Goal: Transaction & Acquisition: Purchase product/service

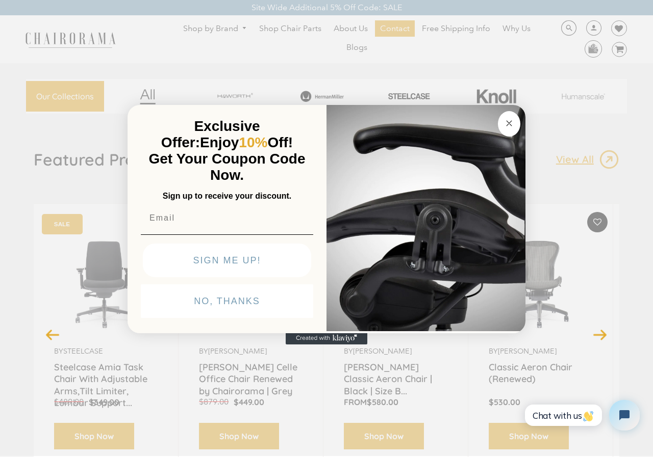
click at [501, 121] on button "Close dialog" at bounding box center [509, 123] width 22 height 25
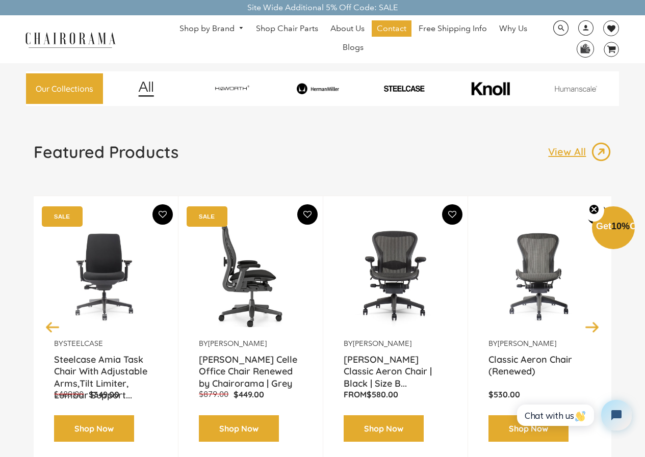
scroll to position [153, 0]
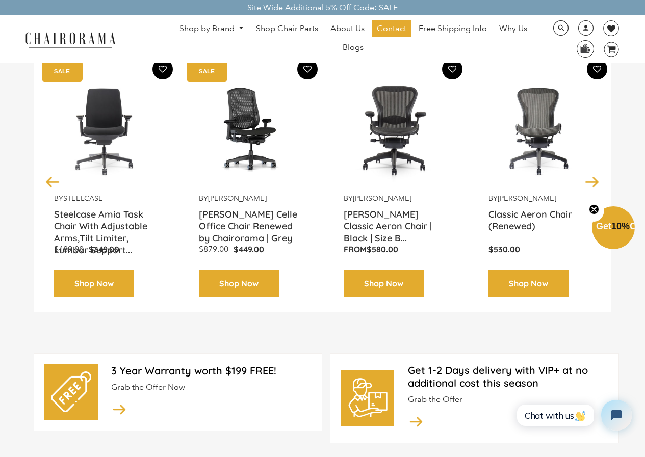
click at [220, 29] on link "Shop by Brand" at bounding box center [211, 29] width 74 height 16
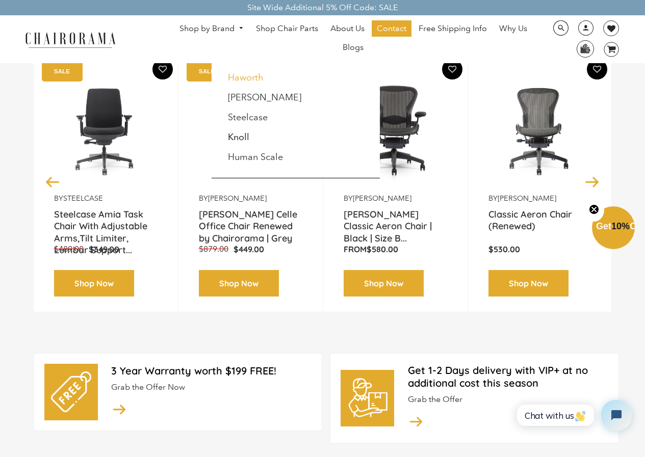
click at [259, 76] on link "Haworth" at bounding box center [246, 77] width 36 height 11
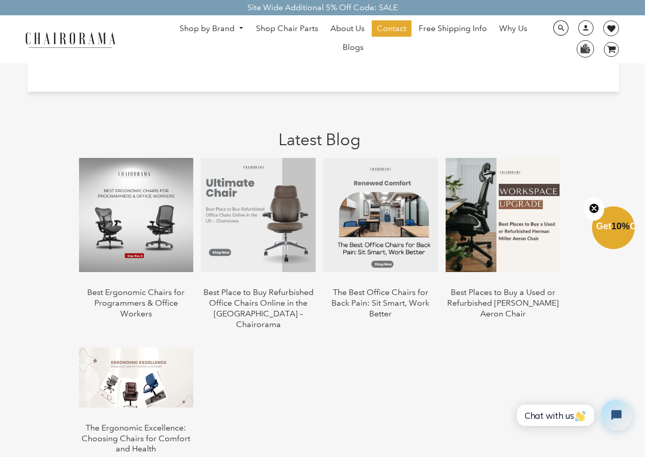
click at [255, 177] on img at bounding box center [258, 215] width 115 height 115
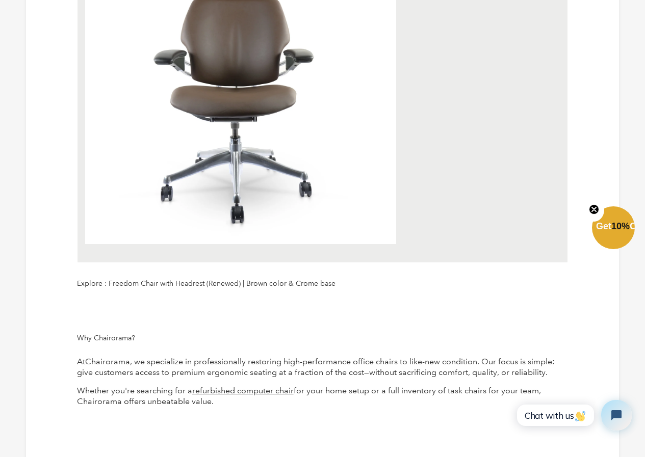
scroll to position [408, 0]
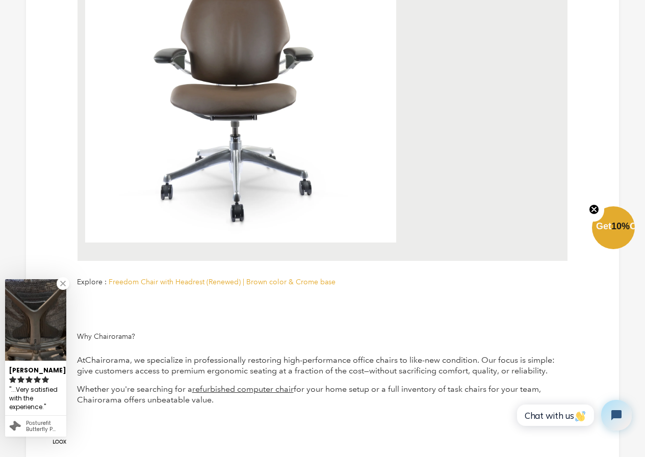
click at [110, 281] on span "Freedom Chair with Headrest (Renewed) | Brown color & Crome base" at bounding box center [222, 281] width 227 height 9
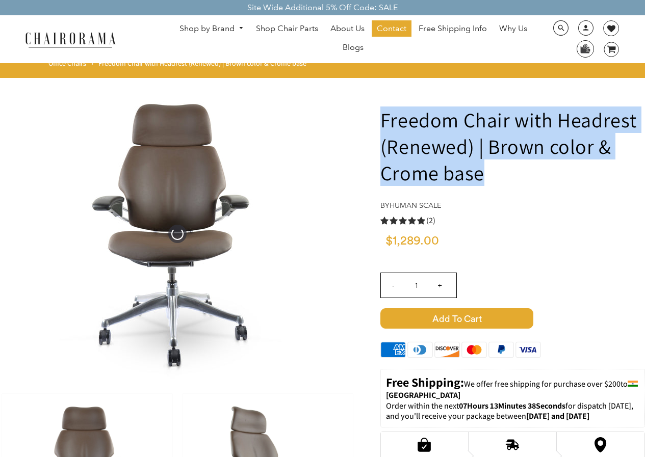
drag, startPoint x: 381, startPoint y: 123, endPoint x: 507, endPoint y: 145, distance: 127.3
click at [506, 180] on h1 "Freedom Chair with Headrest (Renewed) | Brown color & Crome base" at bounding box center [512, 147] width 265 height 80
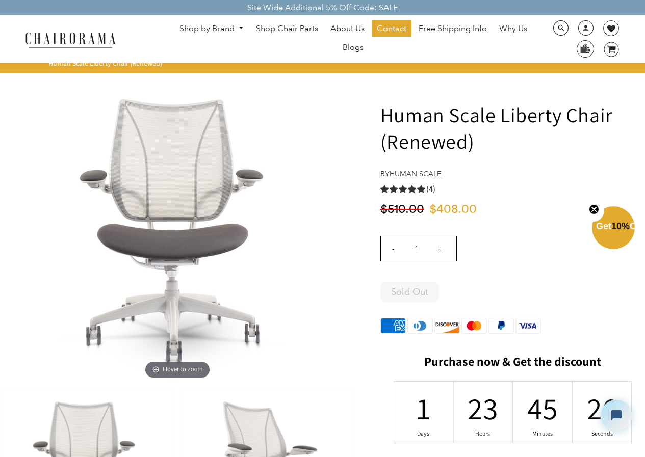
click at [241, 28] on span "DesktopNavigation" at bounding box center [239, 28] width 9 height 7
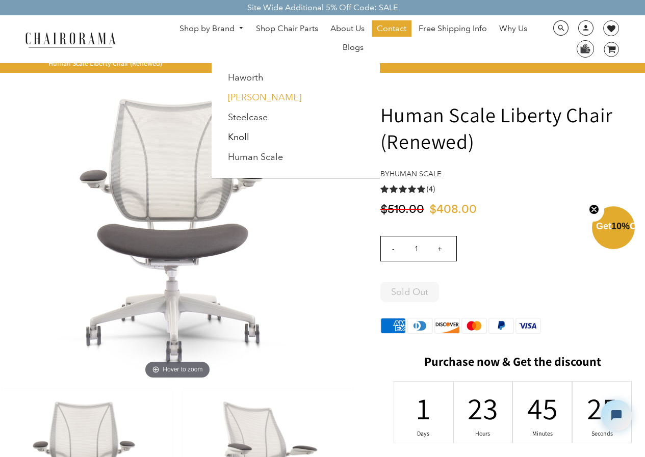
click at [261, 98] on link "[PERSON_NAME]" at bounding box center [264, 97] width 73 height 11
